Goal: Task Accomplishment & Management: Use online tool/utility

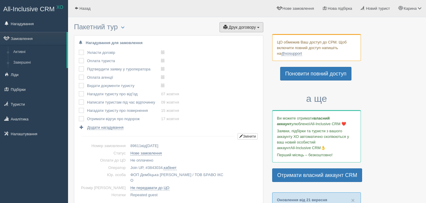
click at [252, 27] on span "Друк договору" at bounding box center [242, 27] width 27 height 5
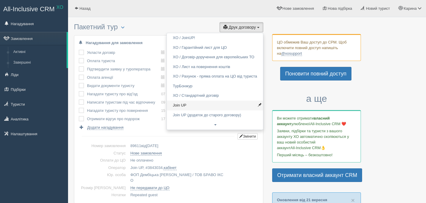
click at [192, 107] on link "Join UP" at bounding box center [215, 106] width 96 height 10
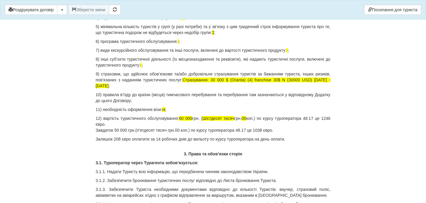
scroll to position [609, 0]
